Goal: Task Accomplishment & Management: Complete application form

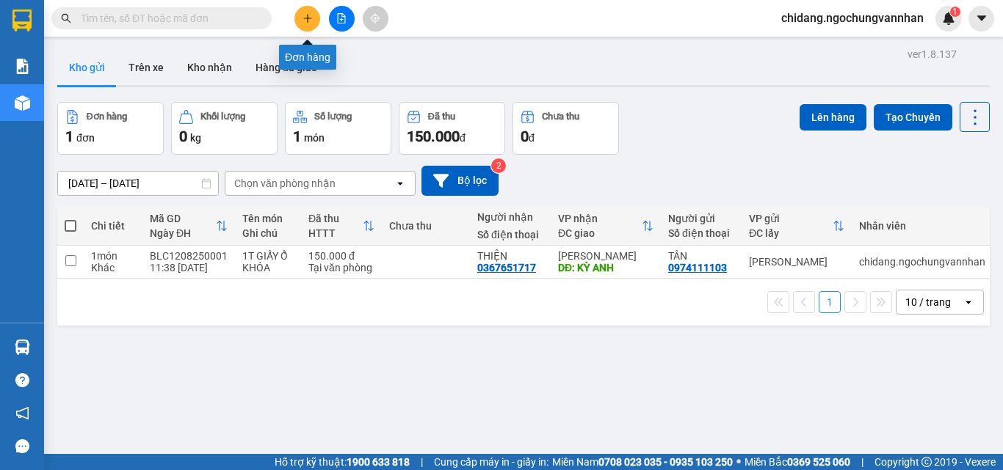
click at [310, 14] on icon "plus" at bounding box center [307, 18] width 10 height 10
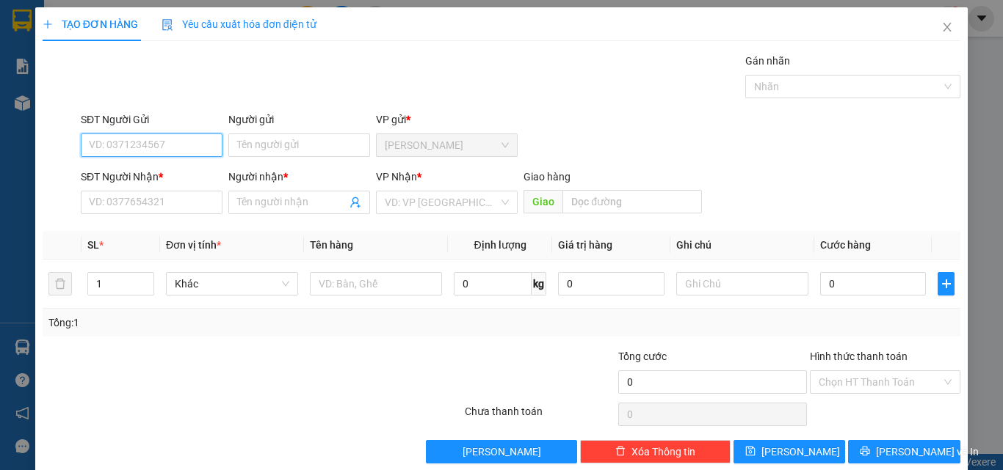
click at [138, 139] on input "SĐT Người Gửi" at bounding box center [152, 145] width 142 height 23
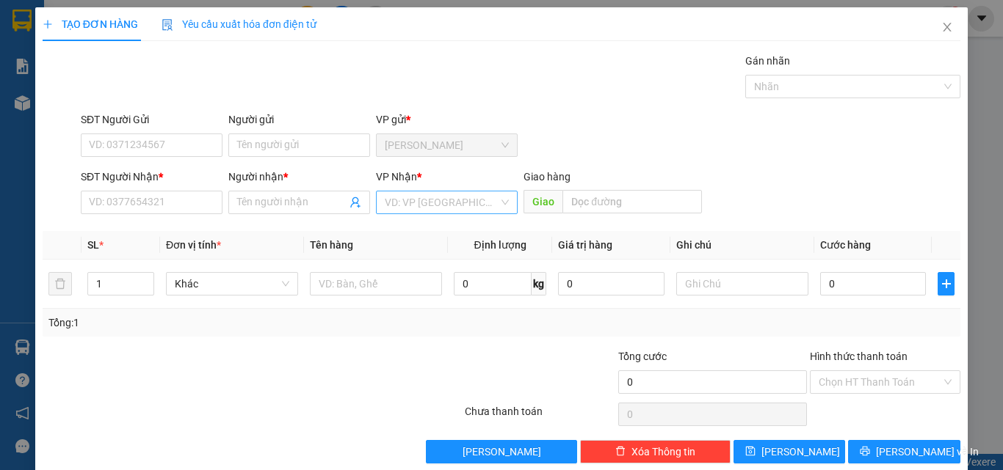
click at [422, 209] on input "search" at bounding box center [442, 203] width 114 height 22
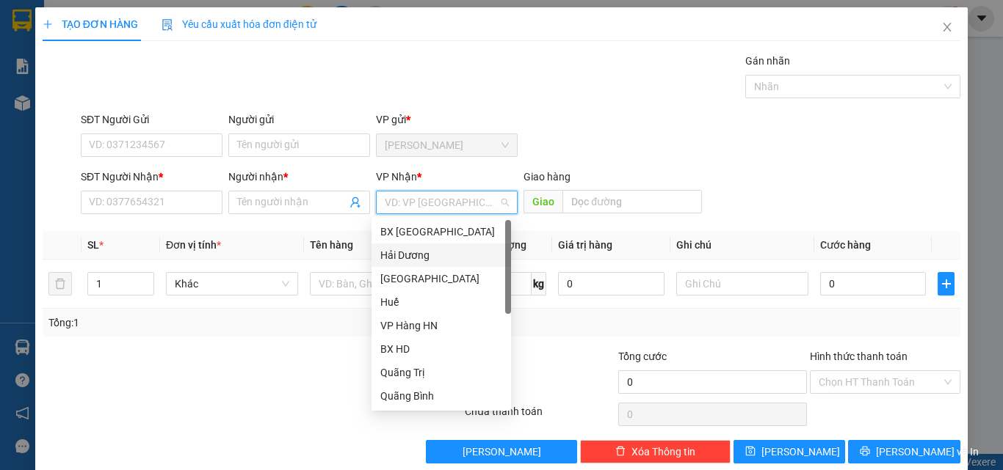
click at [411, 252] on div "Hải Dương" at bounding box center [441, 255] width 122 height 16
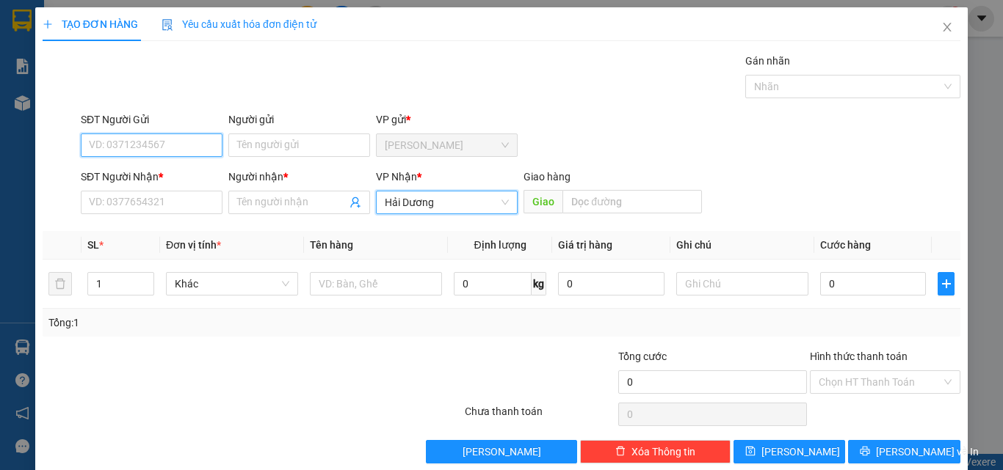
click at [148, 147] on input "SĐT Người Gửi" at bounding box center [152, 145] width 142 height 23
type input "0933800773"
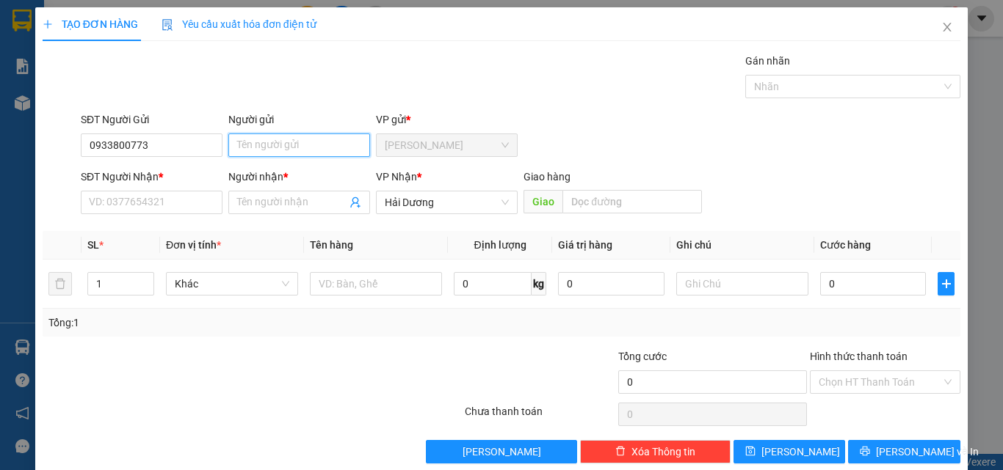
click at [275, 138] on input "Người gửi" at bounding box center [299, 145] width 142 height 23
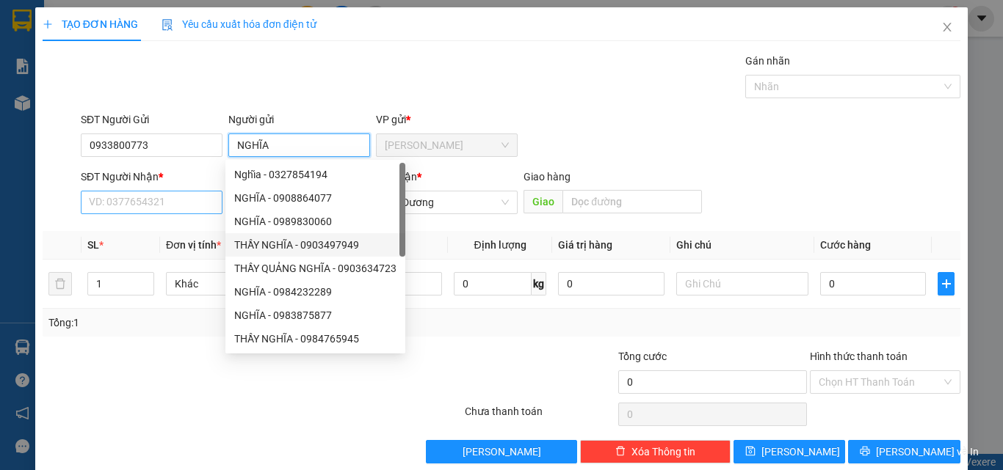
type input "NGHĨA"
click at [181, 204] on input "SĐT Người Nhận *" at bounding box center [152, 202] width 142 height 23
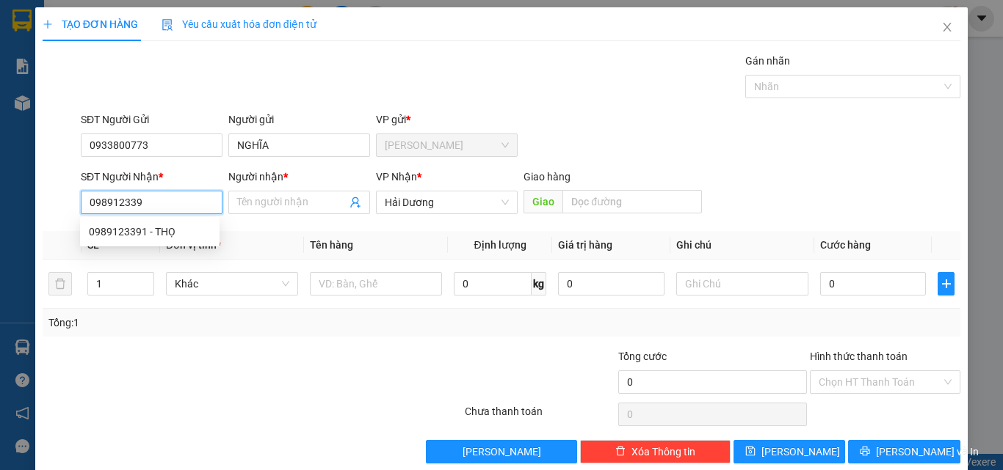
type input "0989123391"
click at [125, 231] on div "0989123391 - THỌ" at bounding box center [150, 232] width 122 height 16
type input "THỌ"
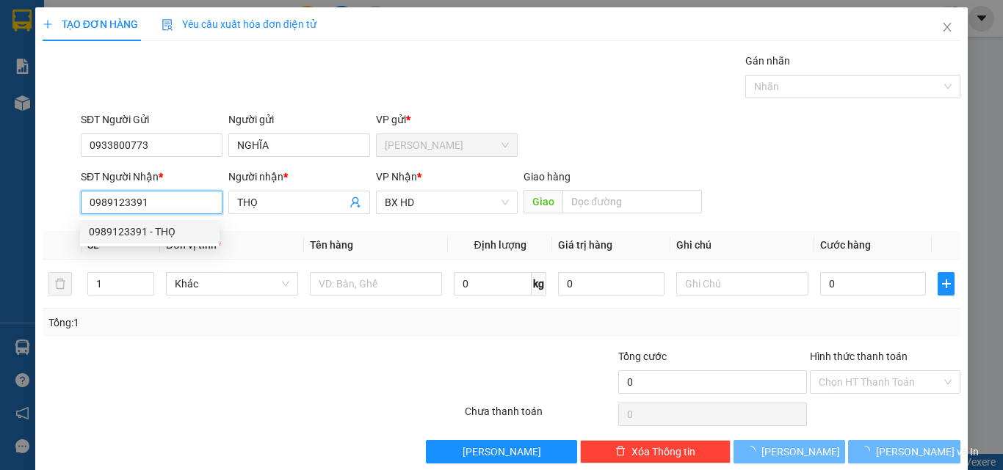
type input "400.000"
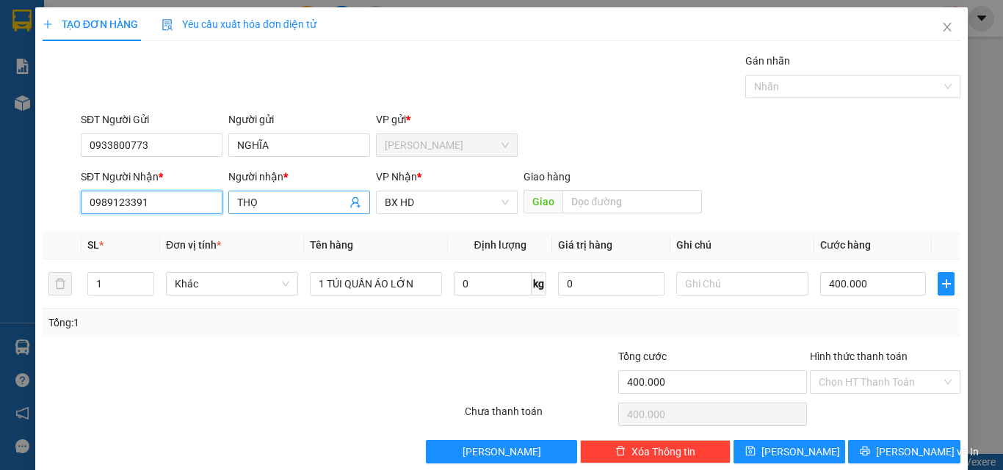
type input "0989123391"
click at [270, 204] on input "THỌ" at bounding box center [291, 203] width 109 height 16
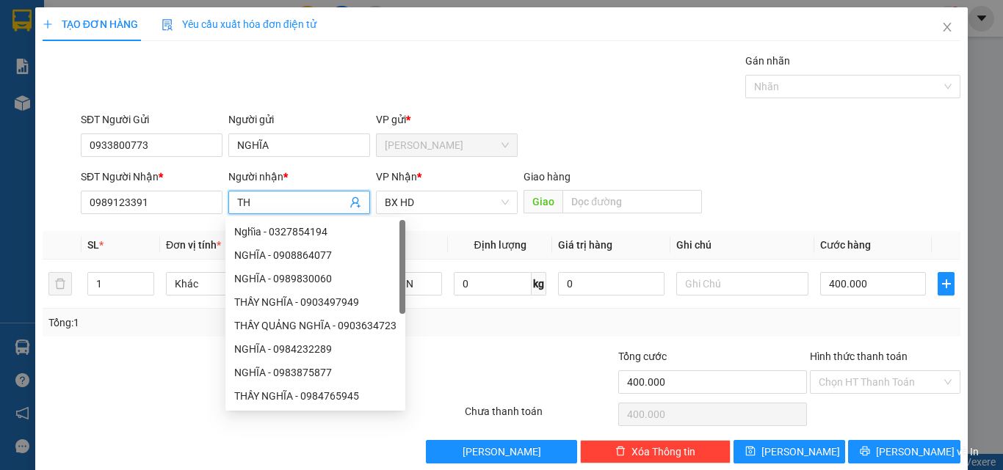
type input "T"
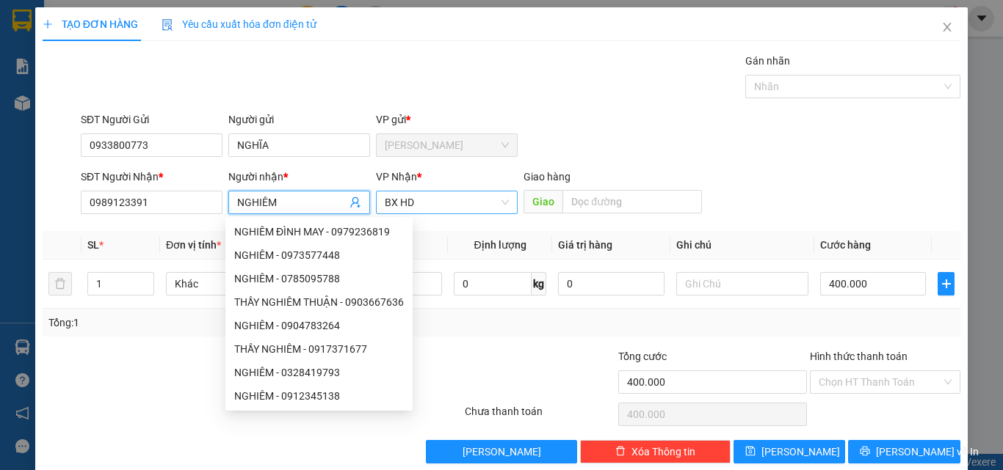
click at [424, 208] on span "BX HD" at bounding box center [447, 203] width 124 height 22
type input "NGHIÊM"
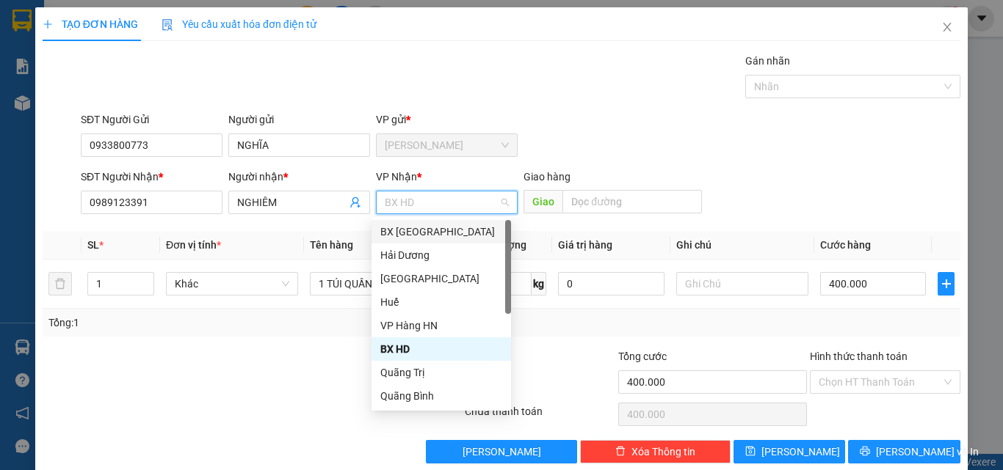
click at [252, 311] on div "Tổng: 1" at bounding box center [502, 323] width 918 height 28
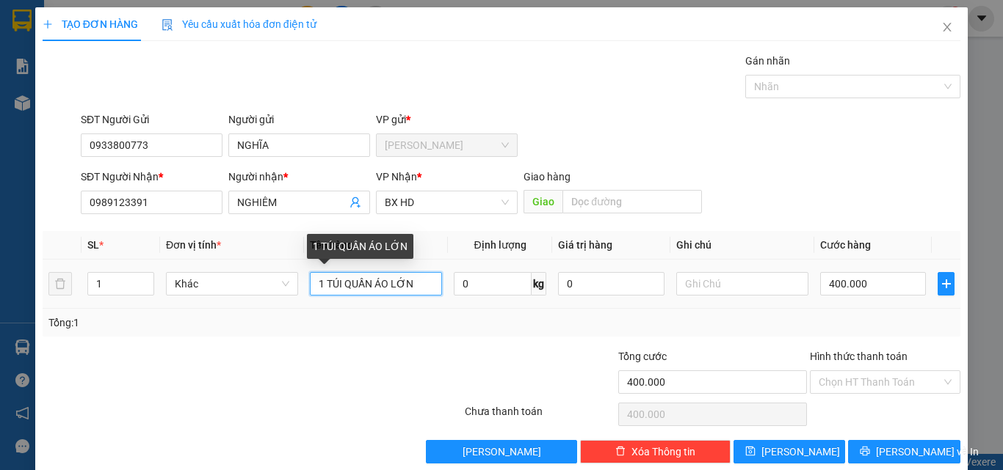
click at [417, 282] on input "1 TÚI QUẦN ÁO LỚN" at bounding box center [376, 283] width 132 height 23
type input "1 BAO SR 25KG"
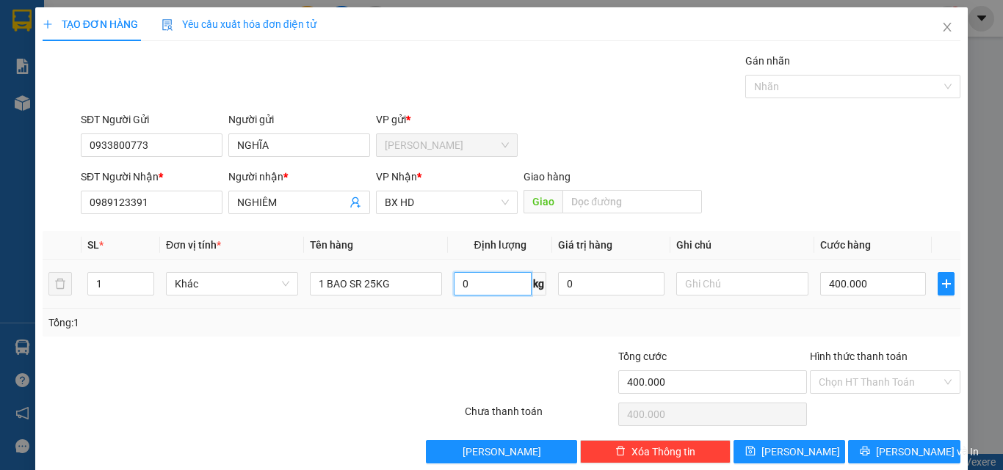
click at [491, 284] on input "0" at bounding box center [493, 283] width 78 height 23
type input "25"
click at [857, 283] on input "400.000" at bounding box center [873, 283] width 106 height 23
type input "2"
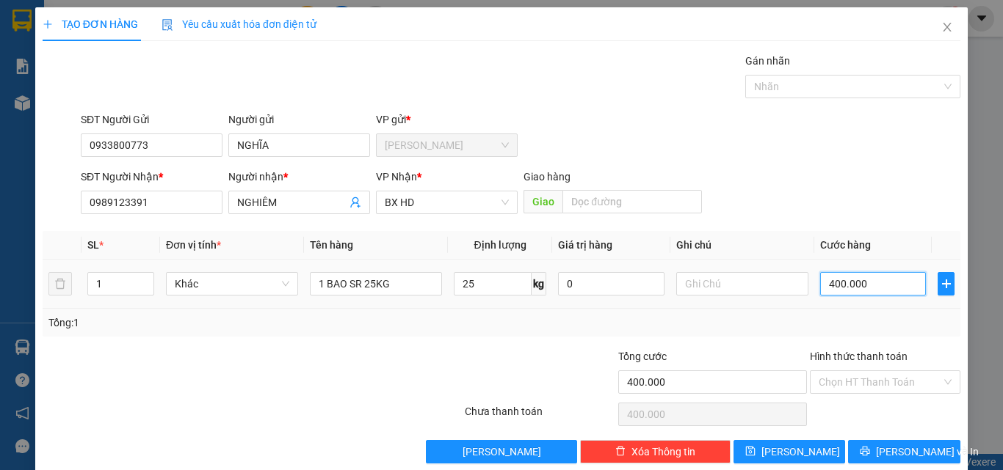
type input "2"
type input "20"
type input "200"
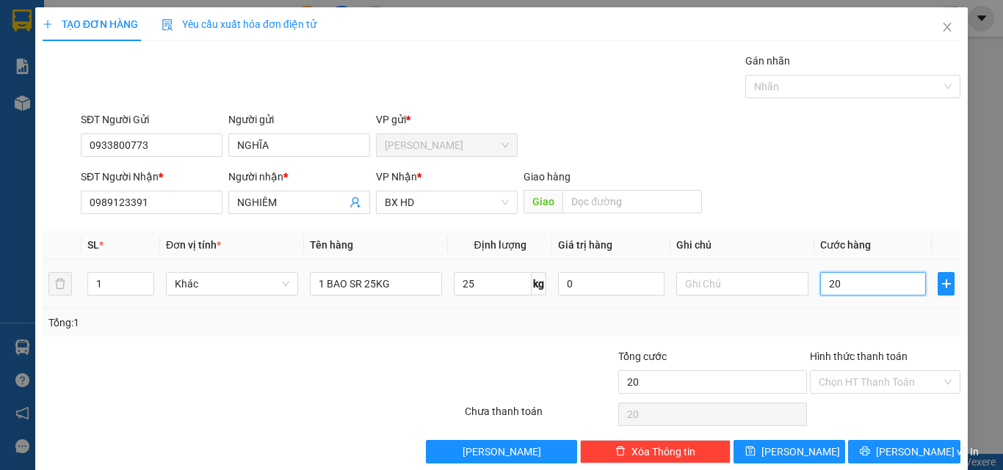
type input "200"
type input "2.000"
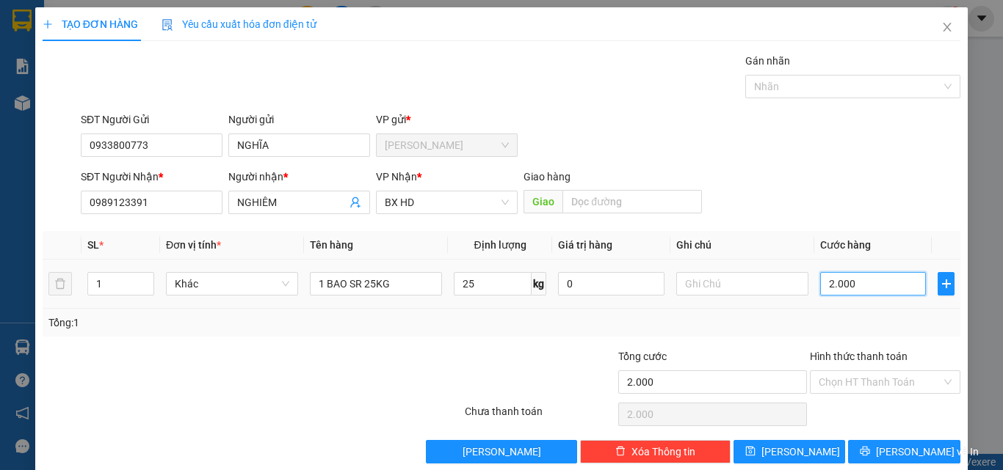
type input "20.000"
type input "200.000"
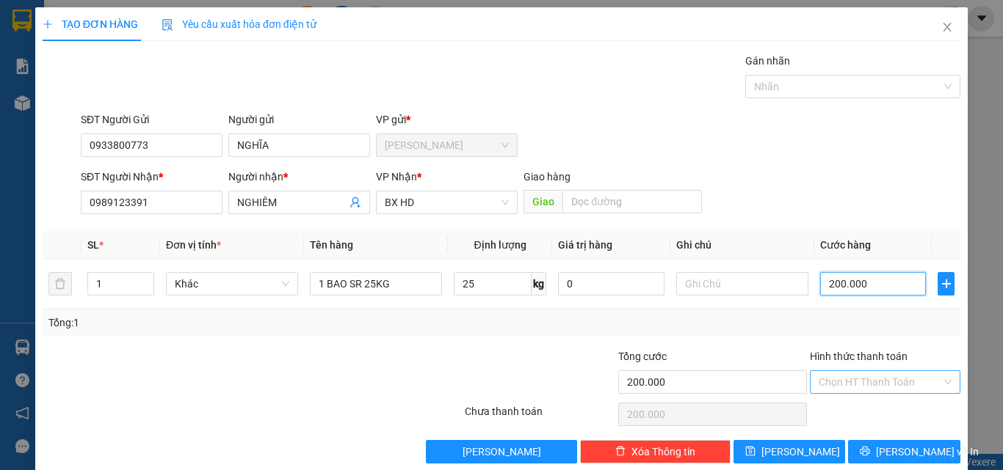
type input "200.000"
click at [872, 383] on input "Hình thức thanh toán" at bounding box center [879, 382] width 123 height 22
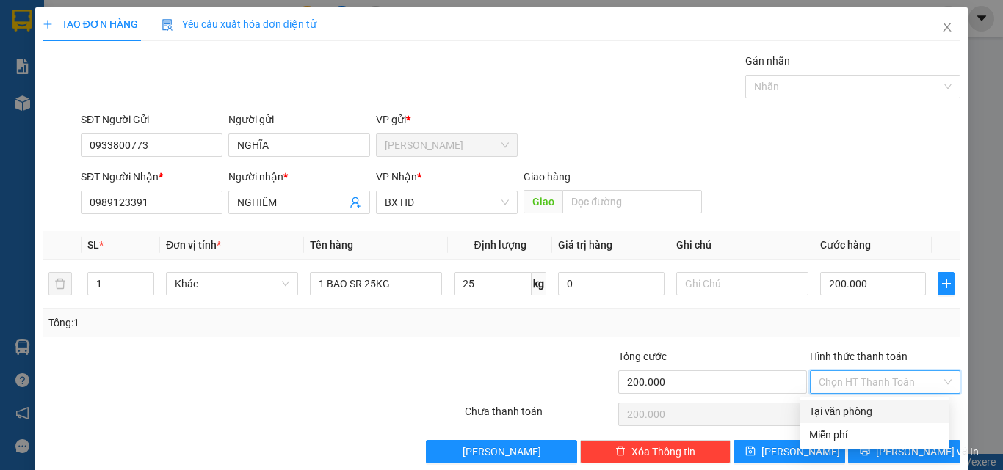
click at [850, 415] on div "Tại văn phòng" at bounding box center [874, 412] width 131 height 16
type input "0"
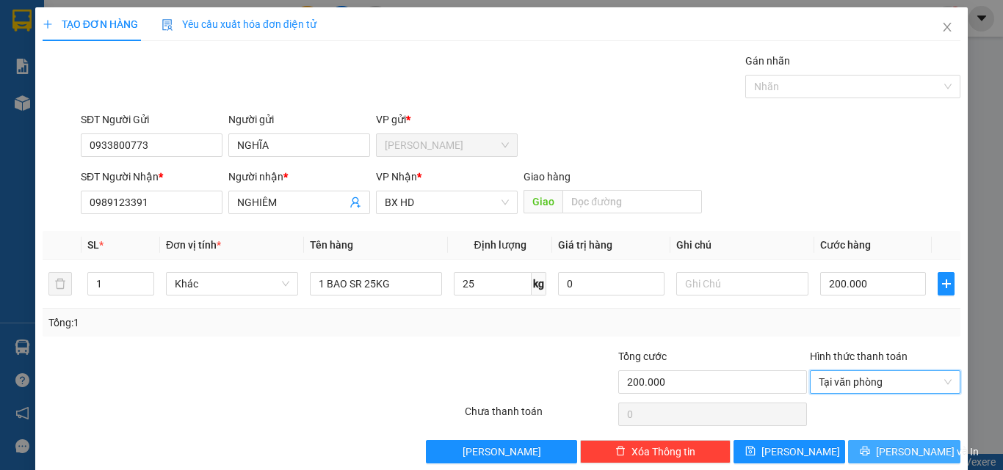
click at [889, 453] on span "[PERSON_NAME] và In" at bounding box center [927, 452] width 103 height 16
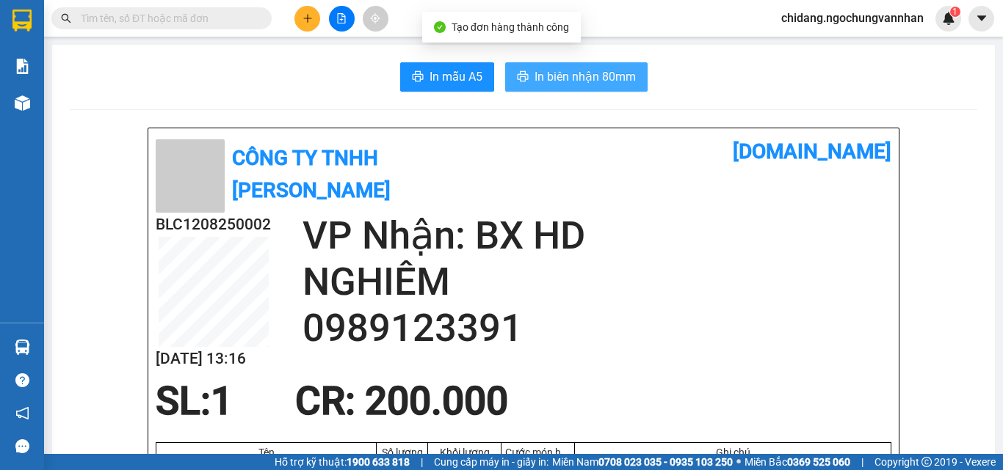
click at [575, 77] on span "In biên nhận 80mm" at bounding box center [584, 77] width 101 height 18
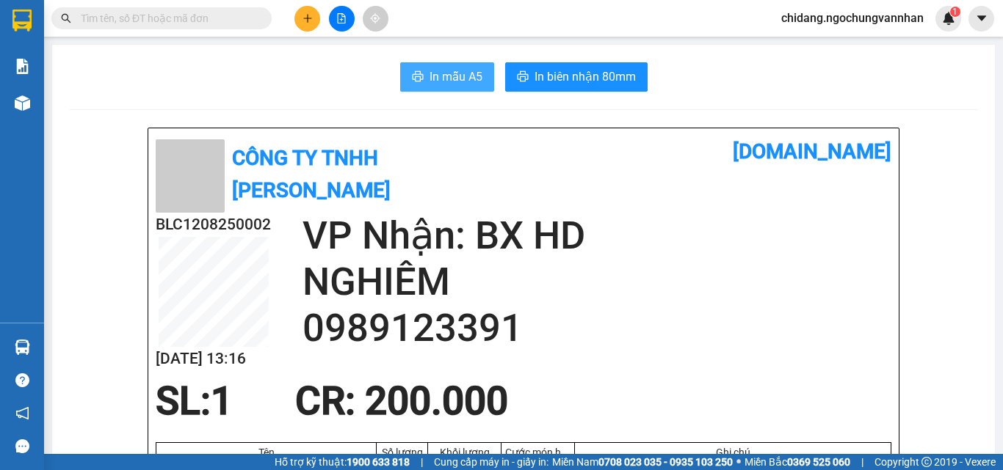
click at [435, 75] on span "In mẫu A5" at bounding box center [455, 77] width 53 height 18
click at [441, 80] on span "In mẫu A5" at bounding box center [455, 77] width 53 height 18
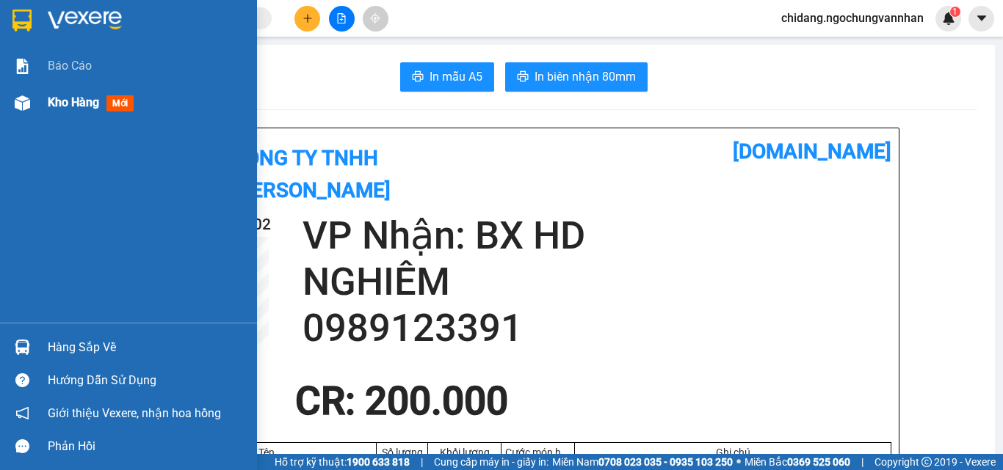
click at [78, 107] on span "Kho hàng" at bounding box center [73, 102] width 51 height 14
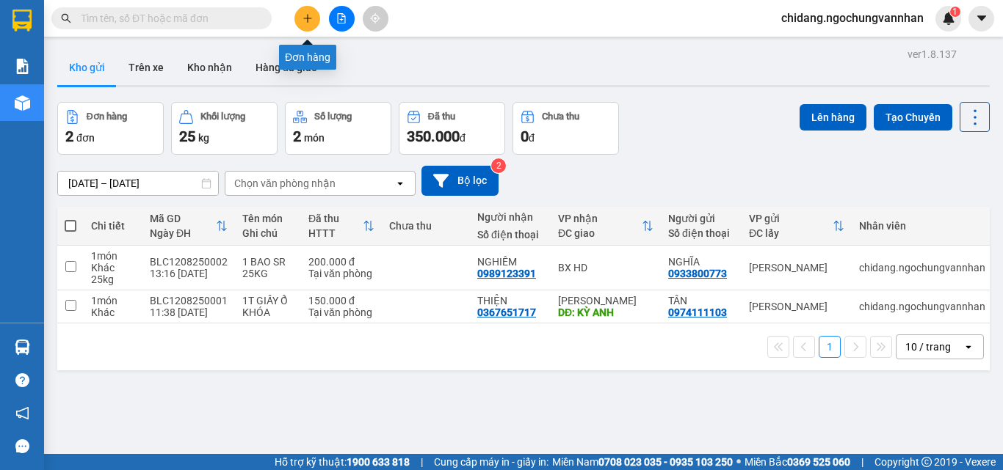
click at [312, 23] on button at bounding box center [307, 19] width 26 height 26
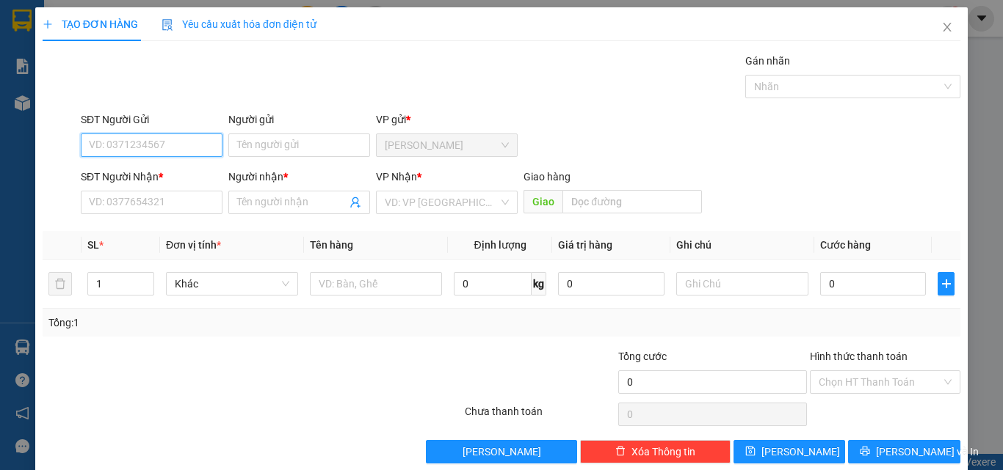
click at [131, 142] on input "SĐT Người Gửi" at bounding box center [152, 145] width 142 height 23
type input "0989999686"
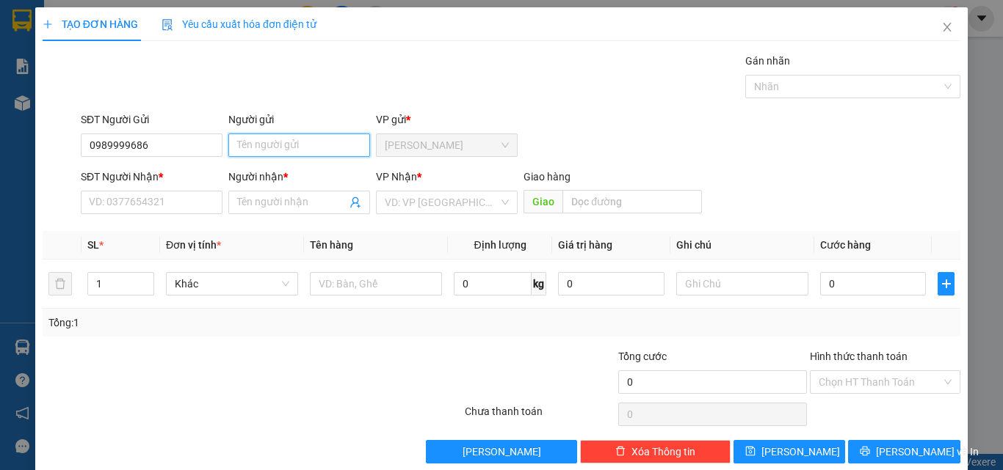
click at [297, 141] on input "Người gửi" at bounding box center [299, 145] width 142 height 23
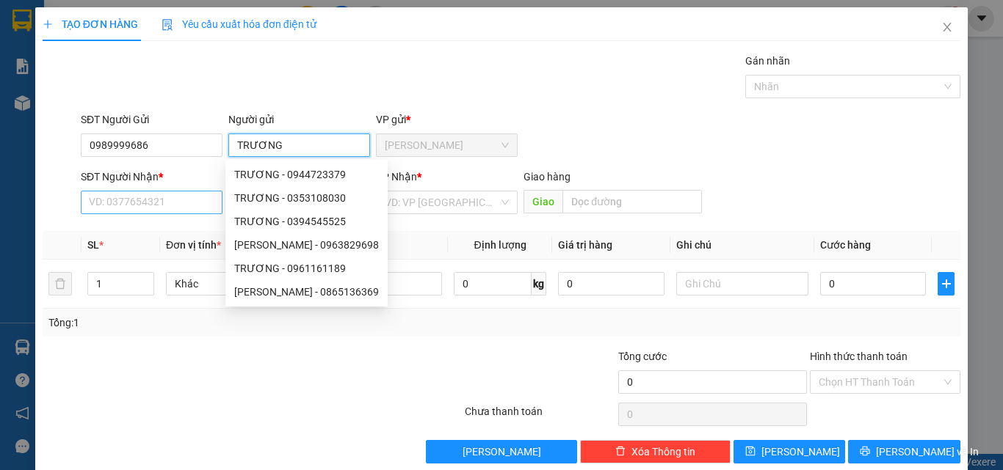
type input "TRƯƠNG"
click at [104, 199] on input "SĐT Người Nhận *" at bounding box center [152, 202] width 142 height 23
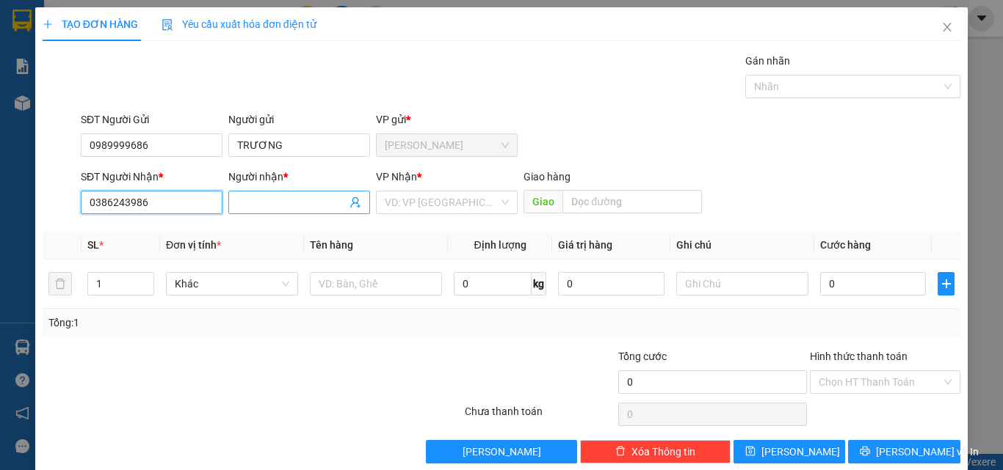
type input "0386243986"
click at [284, 203] on input "Người nhận *" at bounding box center [291, 203] width 109 height 16
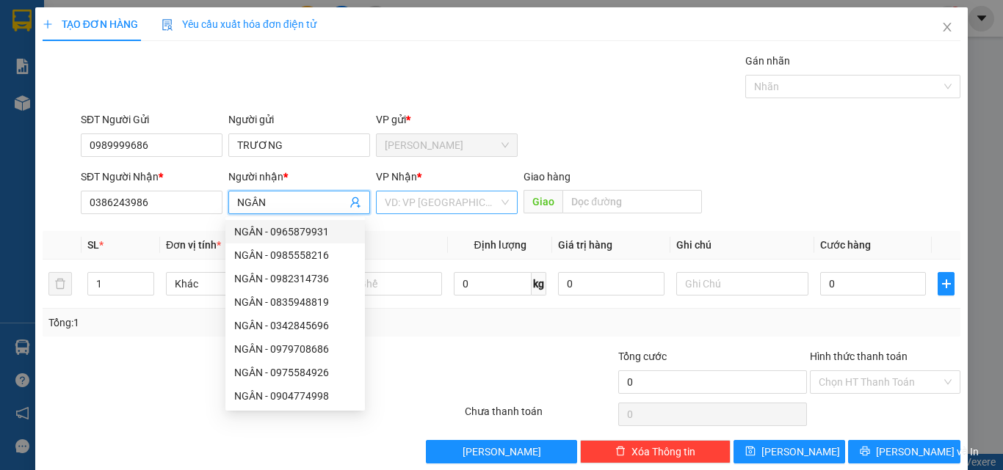
type input "NGÂN"
click at [444, 204] on input "search" at bounding box center [442, 203] width 114 height 22
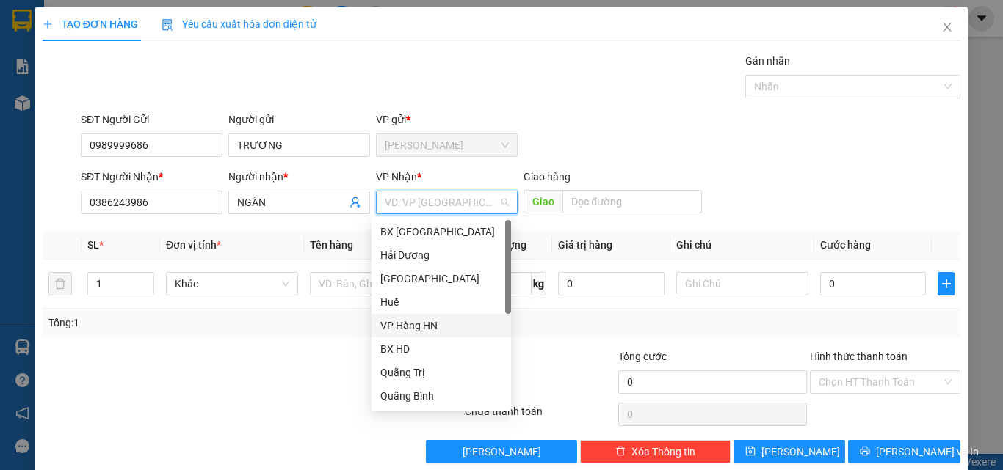
click at [402, 323] on div "VP Hàng HN" at bounding box center [441, 326] width 122 height 16
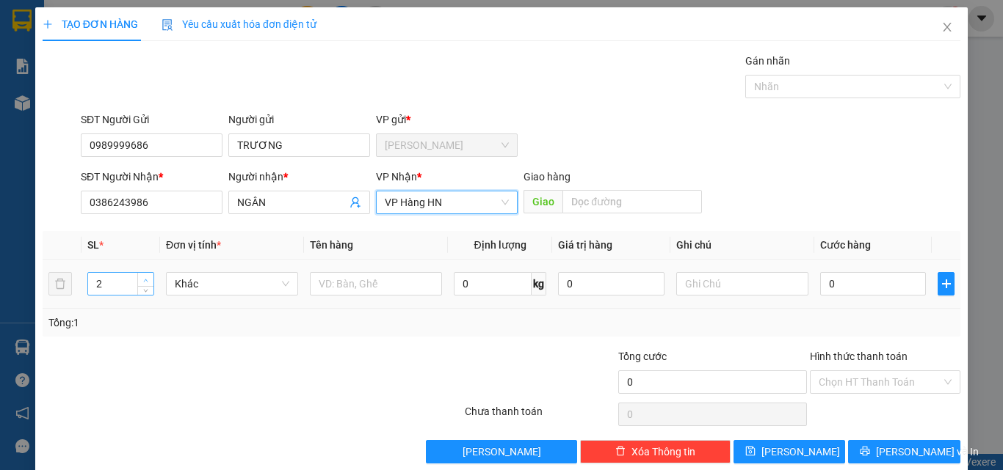
click at [145, 278] on icon "up" at bounding box center [145, 280] width 5 height 5
type input "3"
drag, startPoint x: 145, startPoint y: 278, endPoint x: 210, endPoint y: 270, distance: 65.8
click at [145, 277] on icon "up" at bounding box center [145, 279] width 5 height 5
click at [365, 285] on input "text" at bounding box center [376, 283] width 132 height 23
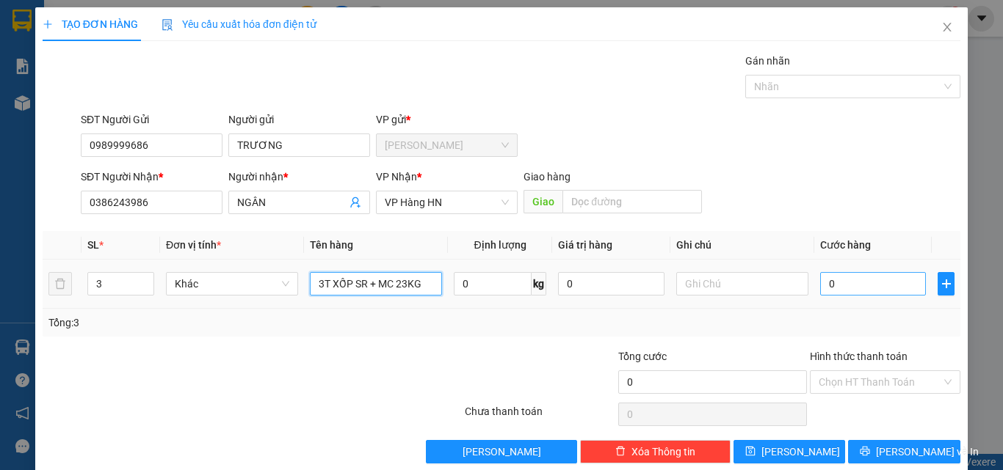
type input "3T XỐP SR + MC 23KG"
click at [853, 286] on input "0" at bounding box center [873, 283] width 106 height 23
type input "3"
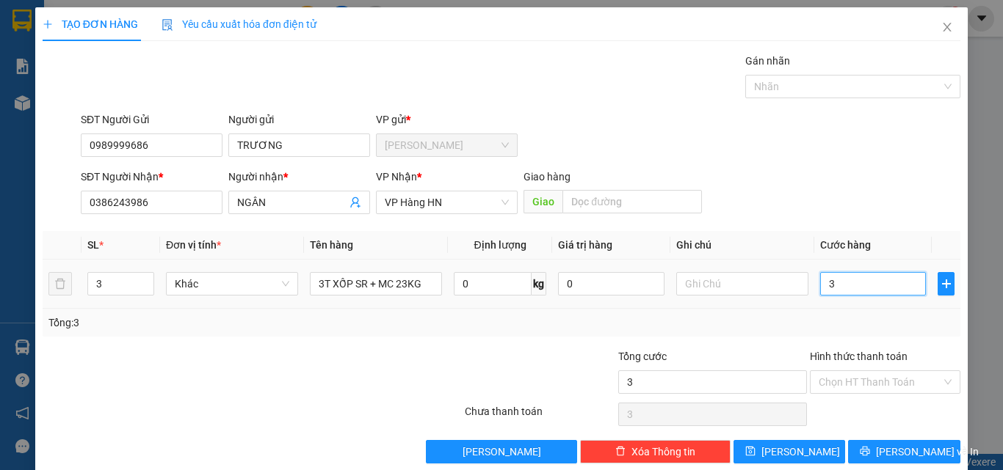
type input "35"
type input "350"
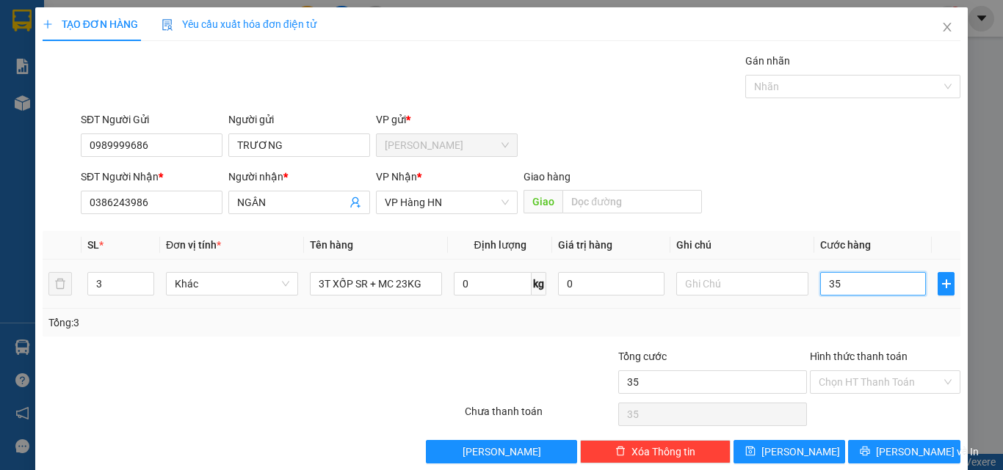
type input "350"
type input "3.500"
type input "35.000"
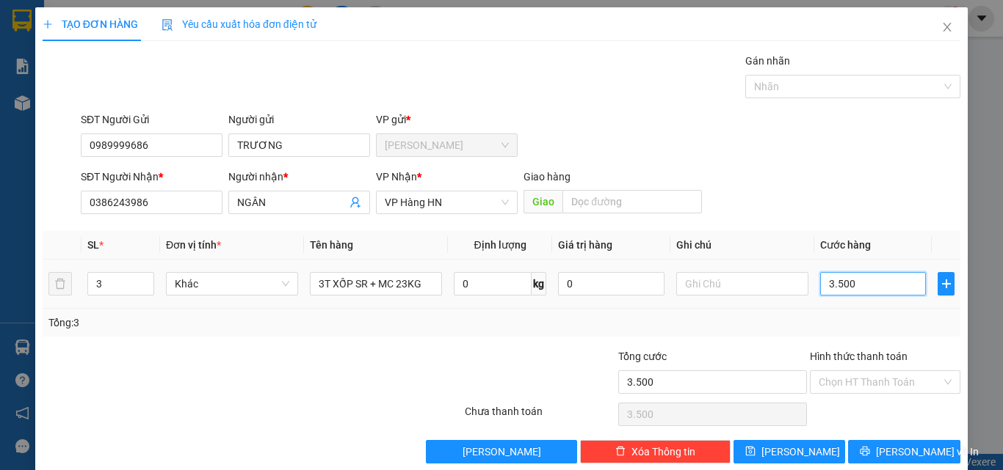
type input "35.000"
type input "350.000"
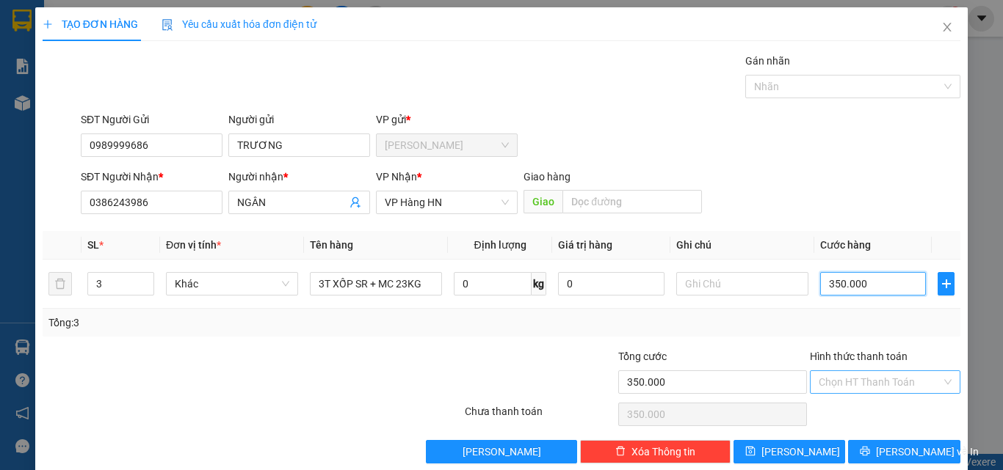
type input "350.000"
click at [838, 390] on input "Hình thức thanh toán" at bounding box center [879, 382] width 123 height 22
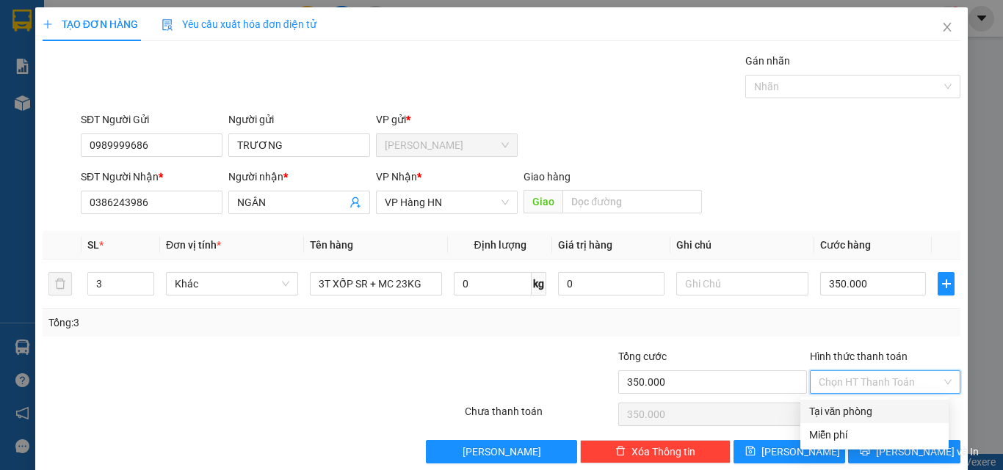
click at [862, 380] on input "Hình thức thanh toán" at bounding box center [879, 382] width 123 height 22
click at [852, 404] on div "Tại văn phòng" at bounding box center [874, 412] width 131 height 16
type input "0"
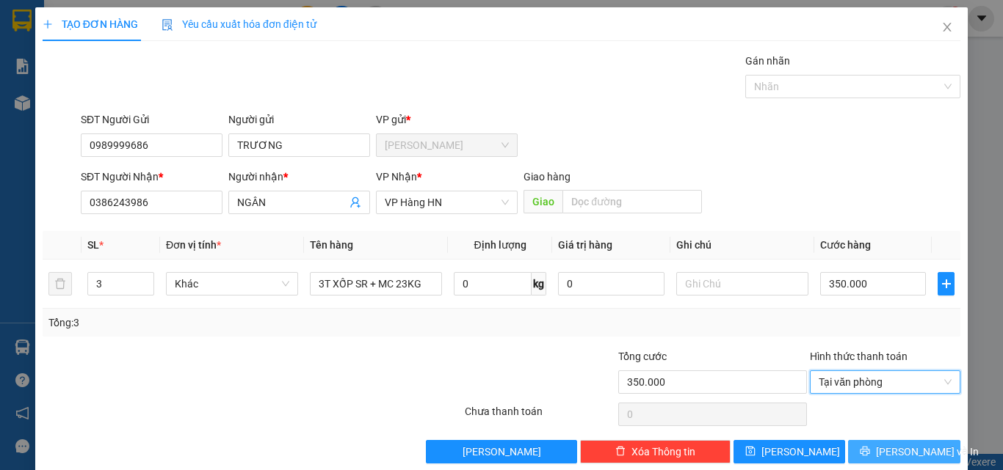
click at [882, 449] on span "[PERSON_NAME] và In" at bounding box center [927, 452] width 103 height 16
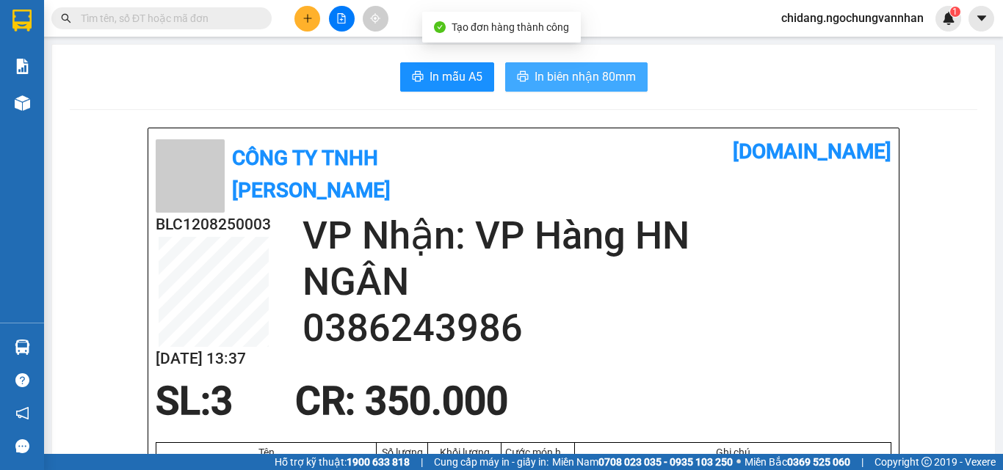
click at [548, 80] on span "In biên nhận 80mm" at bounding box center [584, 77] width 101 height 18
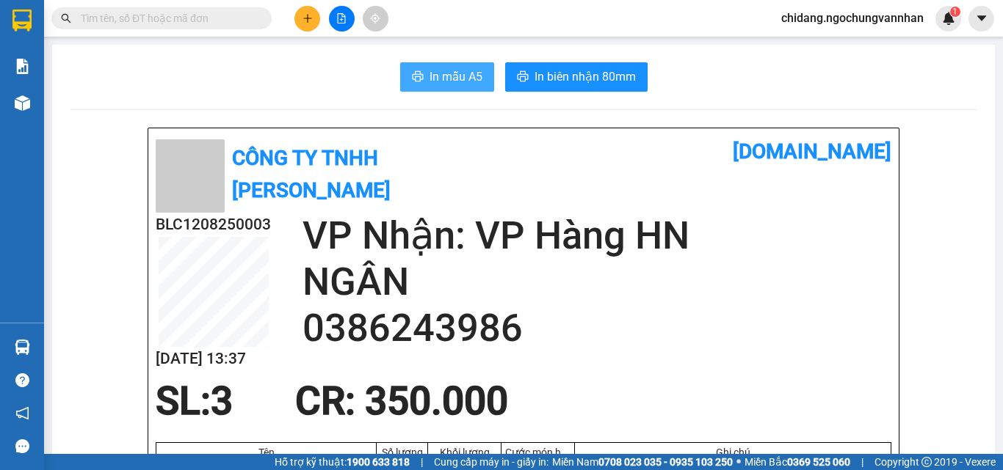
click at [435, 84] on span "In mẫu A5" at bounding box center [455, 77] width 53 height 18
click at [455, 69] on span "In mẫu A5" at bounding box center [455, 77] width 53 height 18
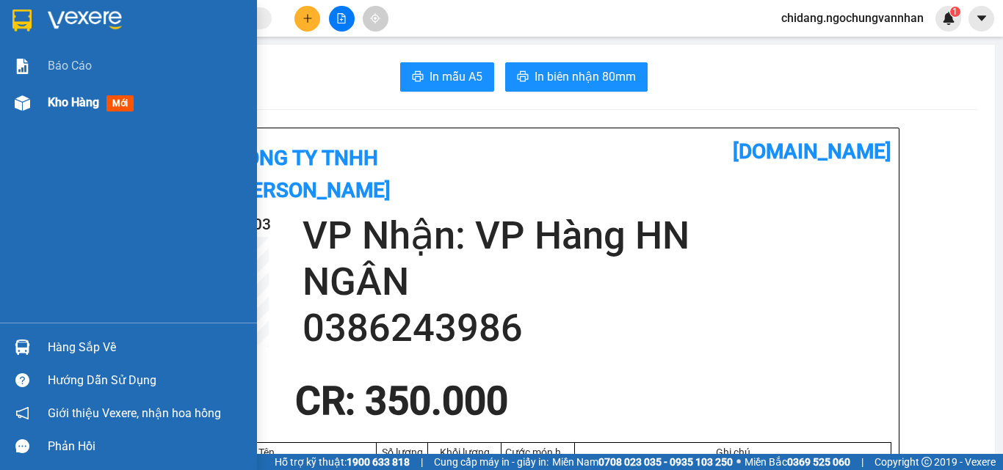
click at [75, 98] on span "Kho hàng" at bounding box center [73, 102] width 51 height 14
